Goal: Task Accomplishment & Management: Complete application form

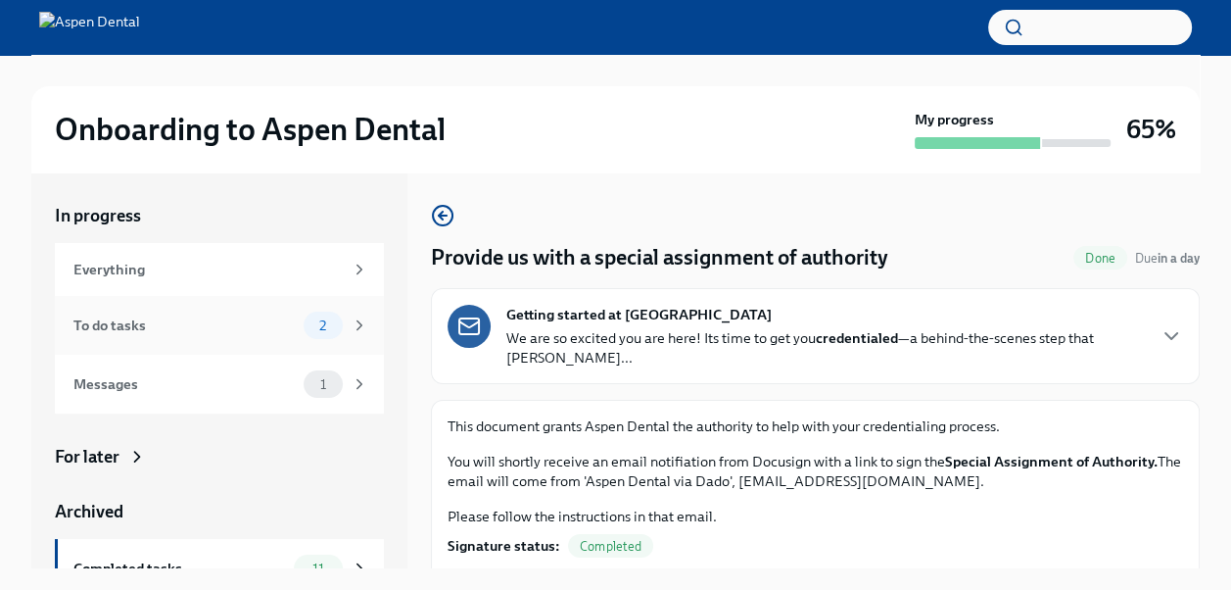
click at [201, 331] on div "To do tasks" at bounding box center [184, 325] width 222 height 22
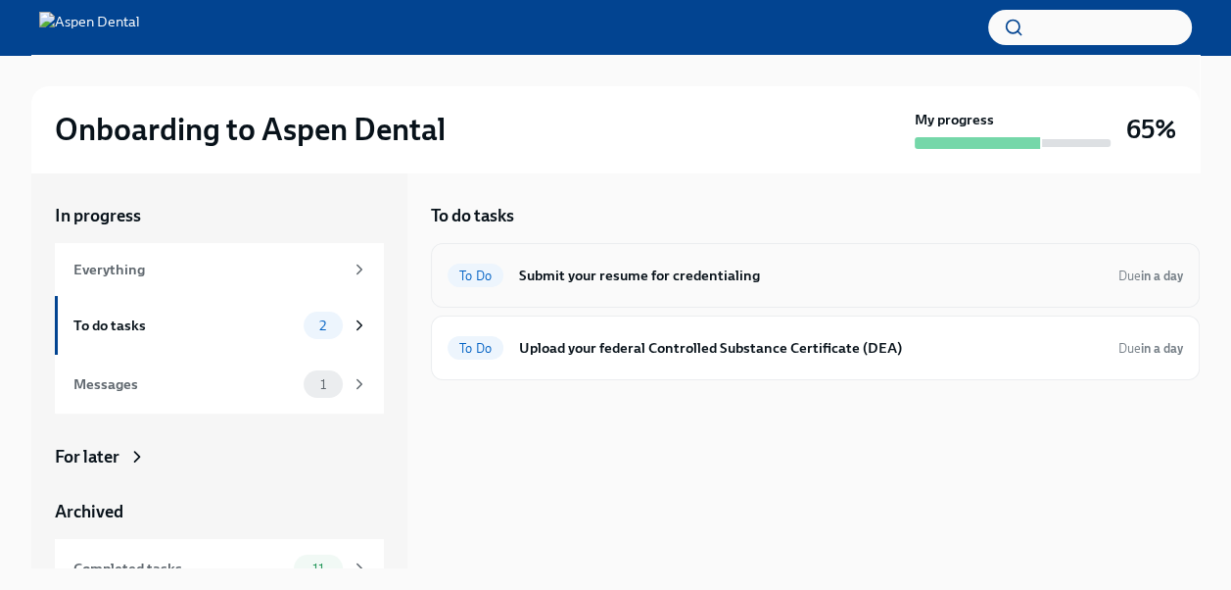
click at [666, 280] on h6 "Submit your resume for credentialing" at bounding box center [811, 276] width 584 height 22
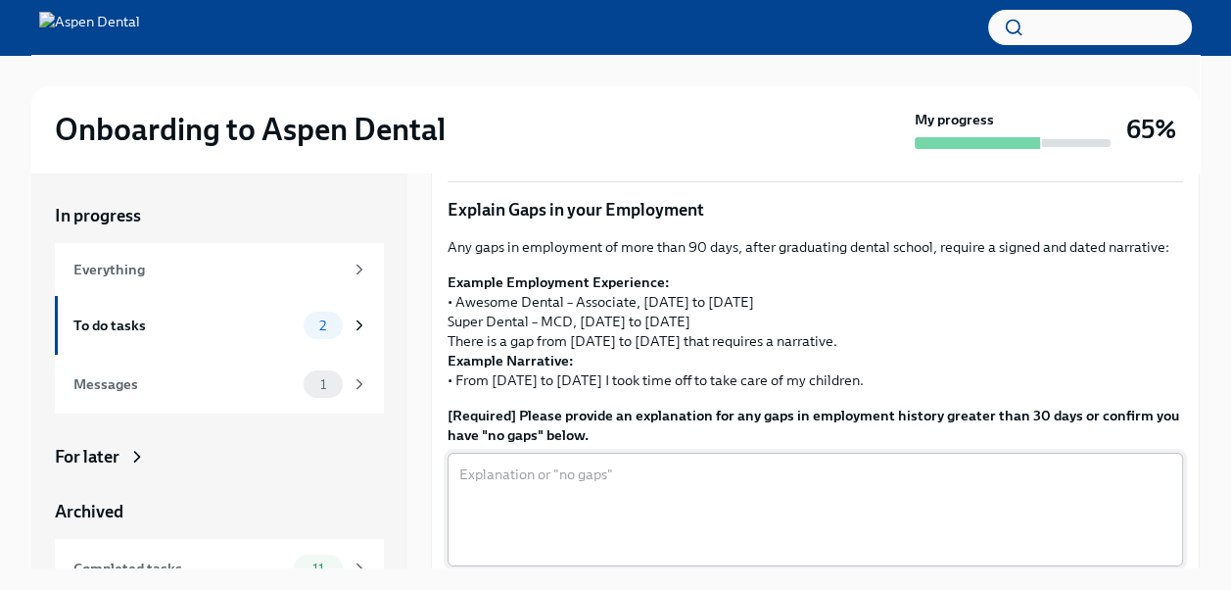
scroll to position [686, 0]
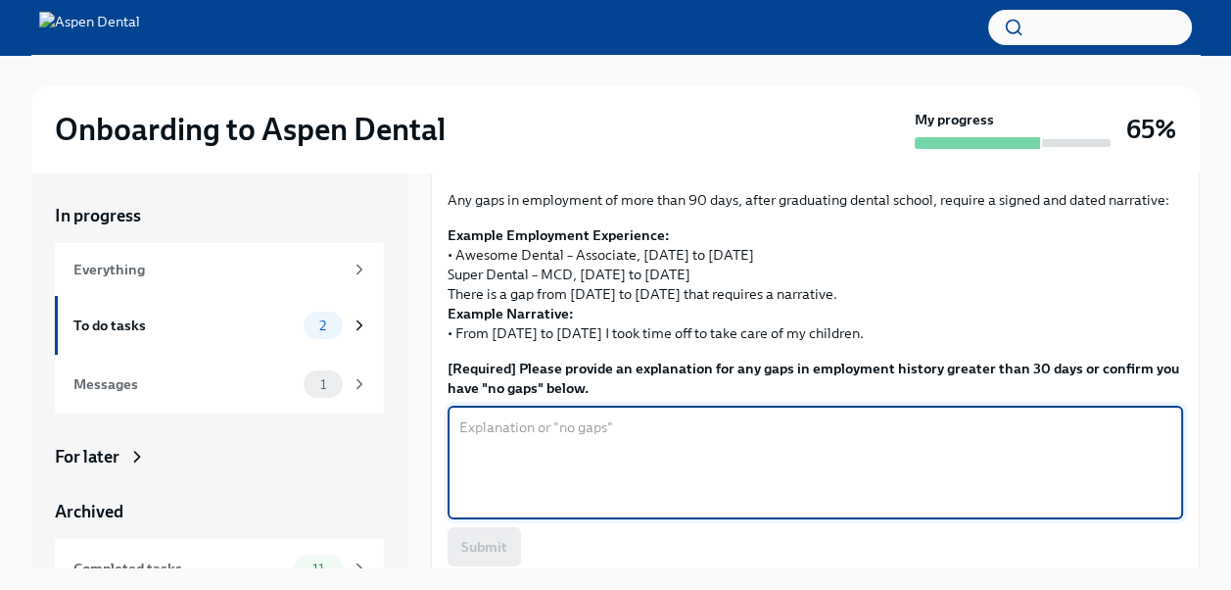
click at [572, 478] on textarea "[Required] Please provide an explanation for any gaps in employment history gre…" at bounding box center [815, 462] width 712 height 94
type textarea "B"
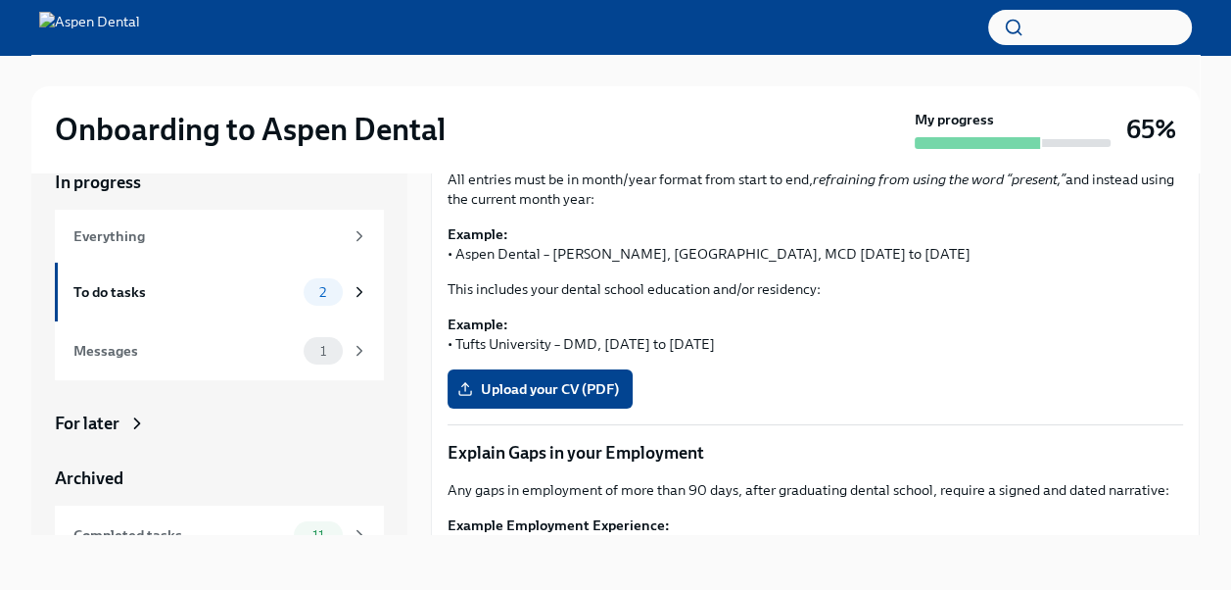
scroll to position [345, 0]
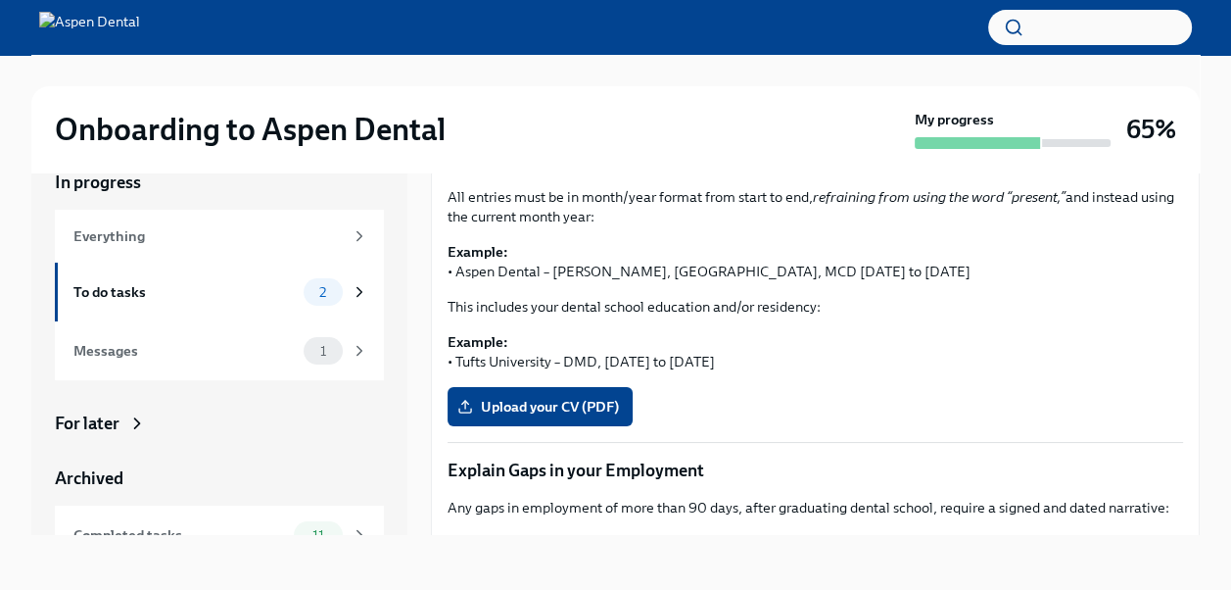
type textarea "From [DATE] to [DATE], I was waiting for my [US_STATE] Dental License to be iss…"
click at [461, 301] on p "This includes your dental school education and/or residency:" at bounding box center [816, 307] width 736 height 20
click at [525, 403] on span "Upload your CV (PDF)" at bounding box center [540, 407] width 158 height 20
click at [0, 0] on input "Upload your CV (PDF)" at bounding box center [0, 0] width 0 height 0
click at [515, 399] on span "[PERSON_NAME] CV.docx" at bounding box center [555, 407] width 189 height 20
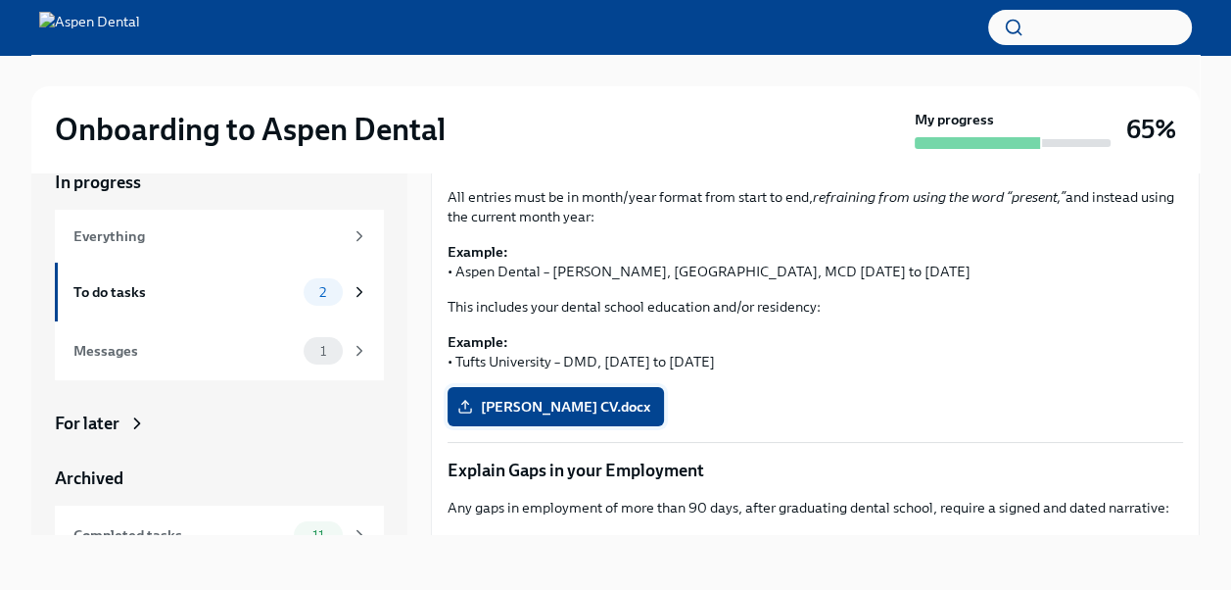
click at [0, 0] on input "[PERSON_NAME] CV.docx" at bounding box center [0, 0] width 0 height 0
click at [457, 394] on label "[PERSON_NAME] CV.docx" at bounding box center [556, 406] width 217 height 39
click at [0, 0] on input "[PERSON_NAME] CV.docx" at bounding box center [0, 0] width 0 height 0
click at [753, 387] on div "[PERSON_NAME] CV.docx Completed" at bounding box center [816, 406] width 736 height 39
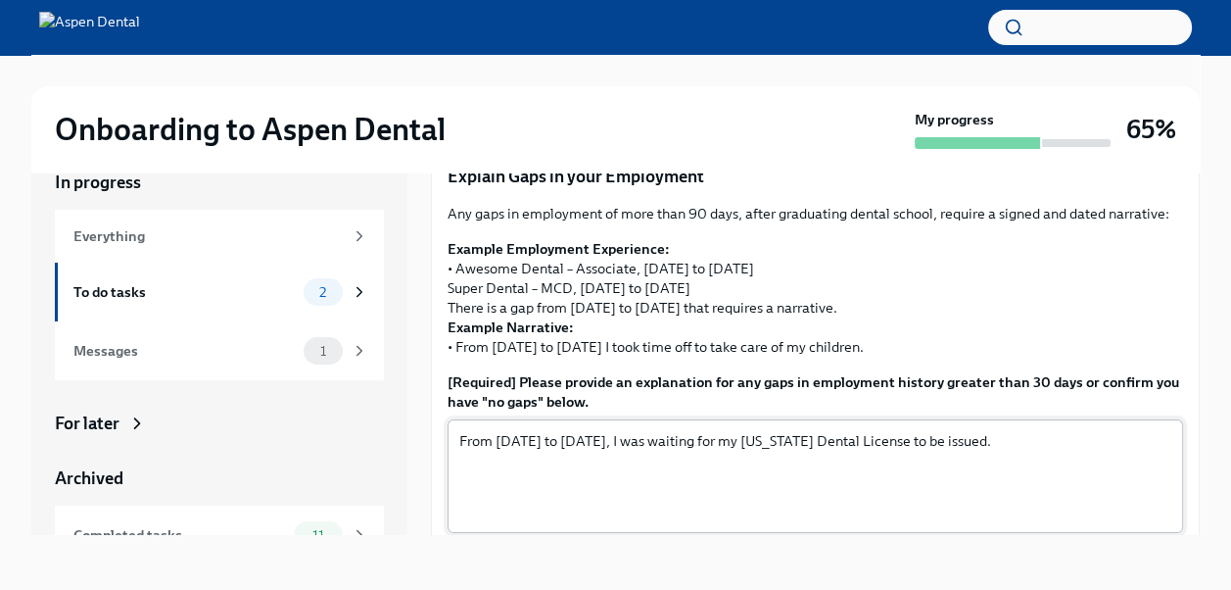
scroll to position [737, 0]
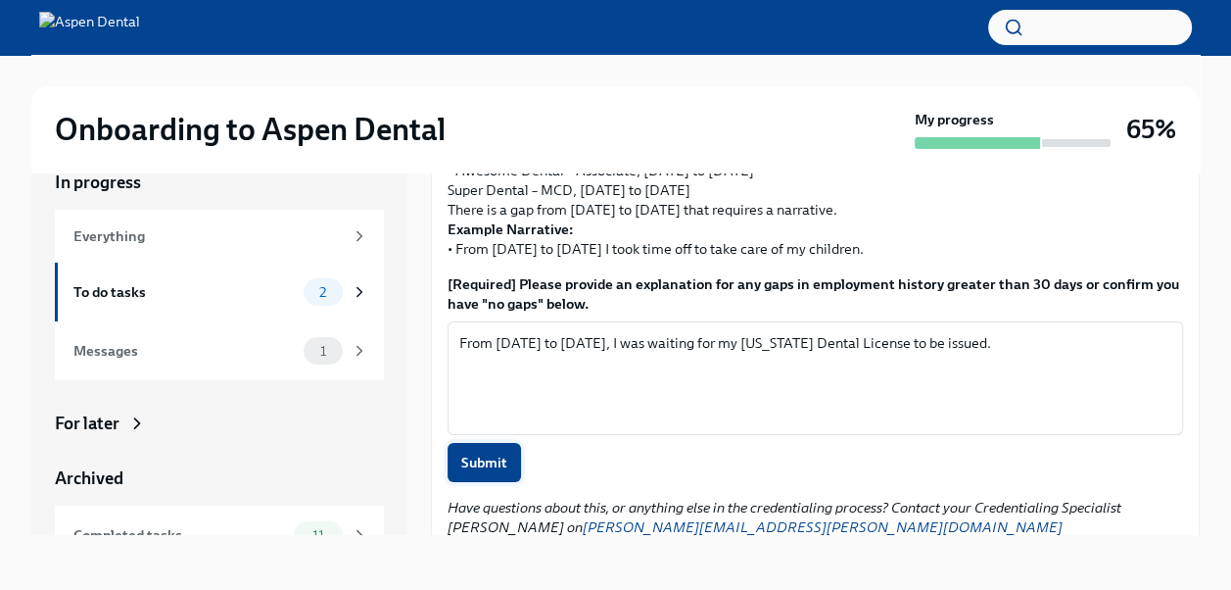
click at [490, 472] on span "Submit" at bounding box center [484, 463] width 46 height 20
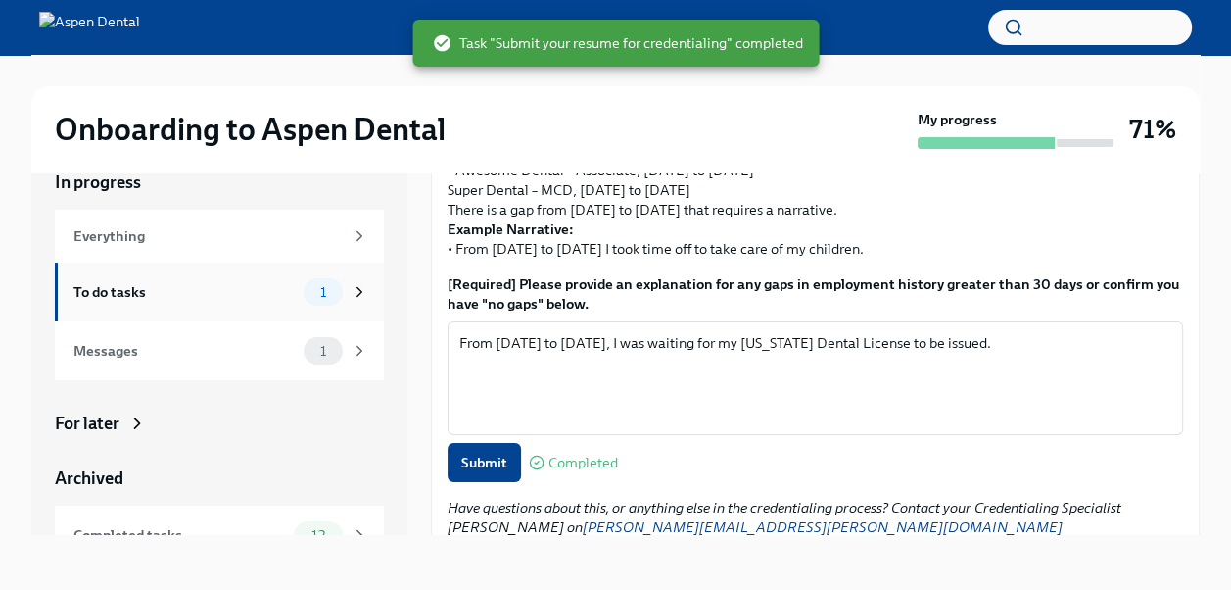
click at [172, 283] on div "To do tasks" at bounding box center [184, 292] width 222 height 22
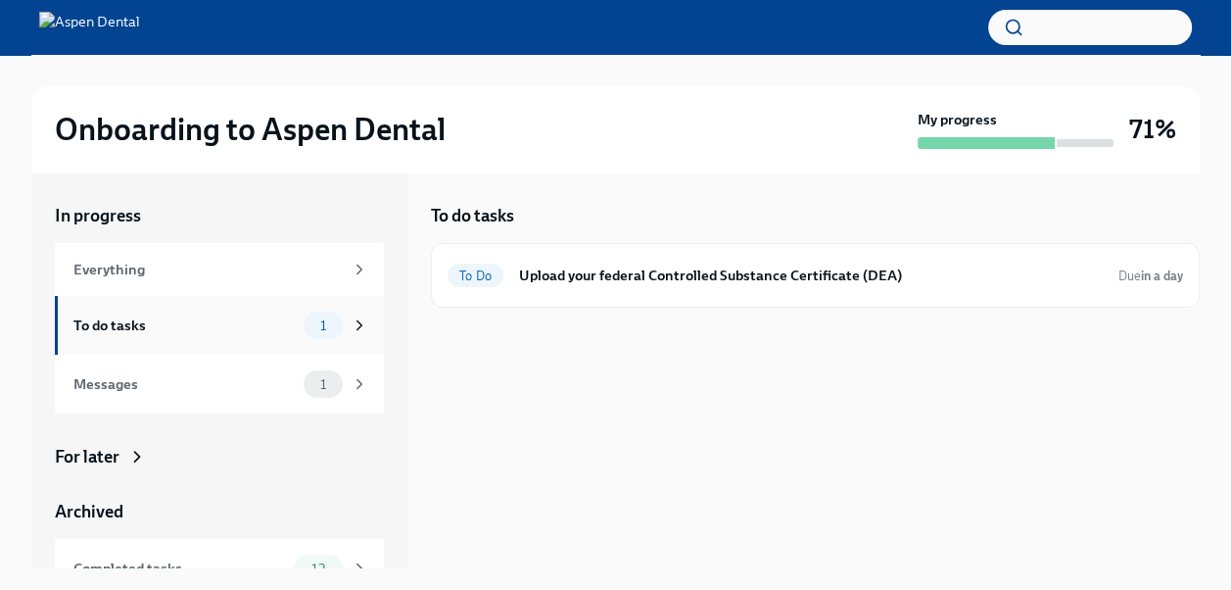
click at [243, 328] on div "To do tasks" at bounding box center [184, 325] width 222 height 22
click at [240, 371] on div "Messages 1" at bounding box center [220, 383] width 295 height 27
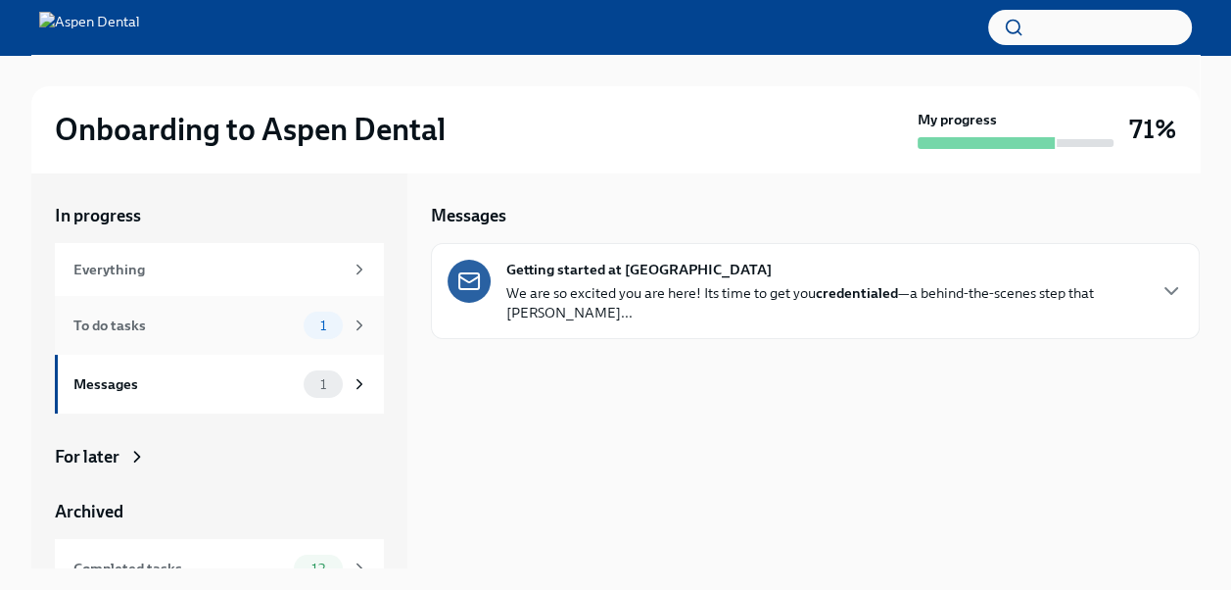
click at [223, 342] on div "To do tasks 1" at bounding box center [219, 325] width 329 height 59
